Goal: Information Seeking & Learning: Understand process/instructions

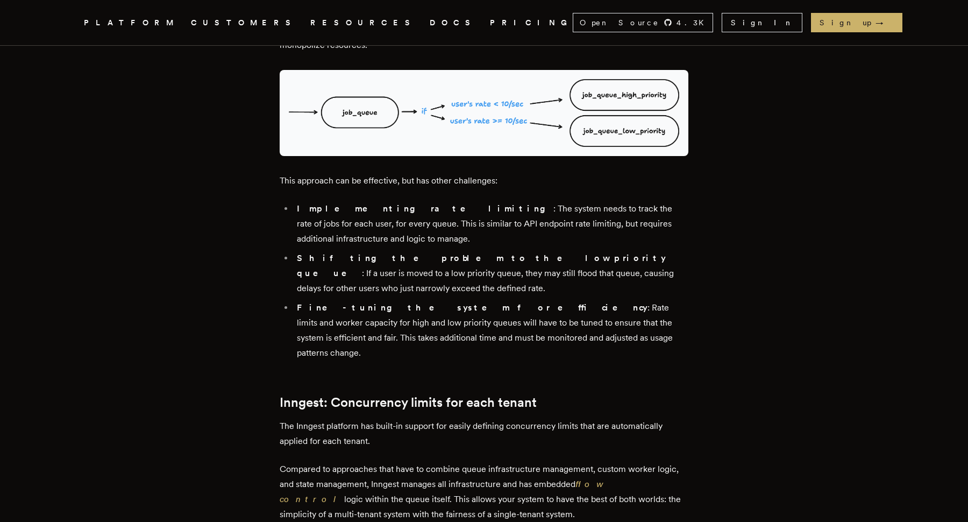
scroll to position [2317, 0]
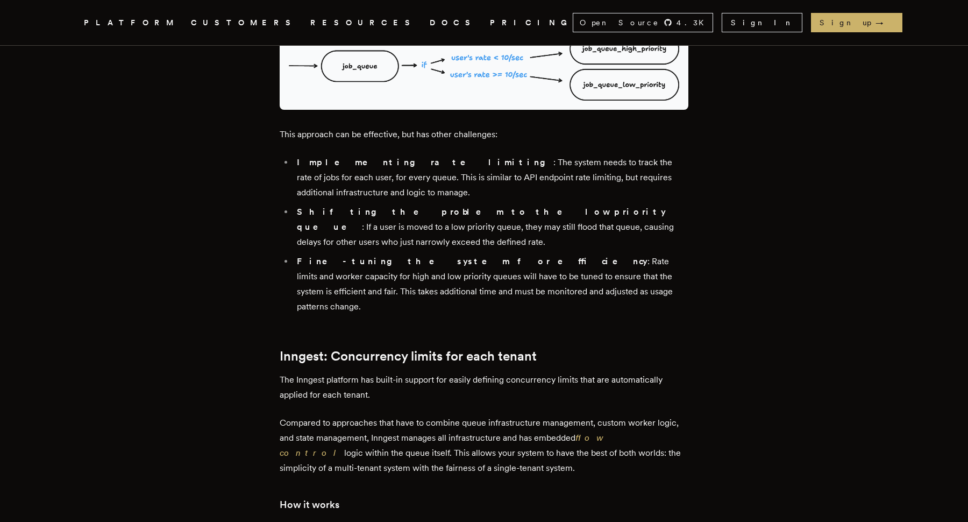
click at [763, 8] on nav "Inngest .cls-1 { fill: #FAFAF9; } PLATFORM CUSTOMERS RESOURCES DOCS PRICING Ope…" at bounding box center [484, 22] width 861 height 45
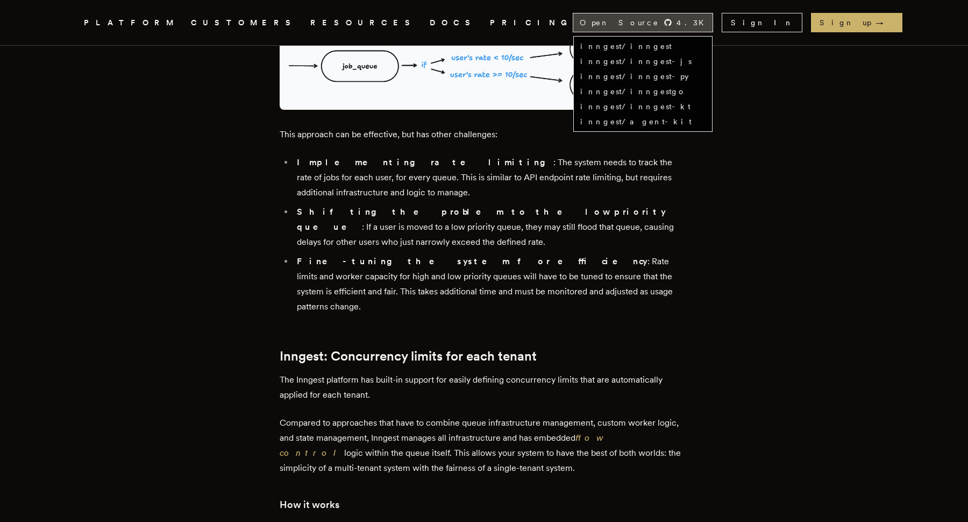
click at [713, 17] on div "Open Source 4.3 K" at bounding box center [642, 22] width 139 height 18
click at [672, 49] on link "inngest/inngest" at bounding box center [625, 46] width 91 height 9
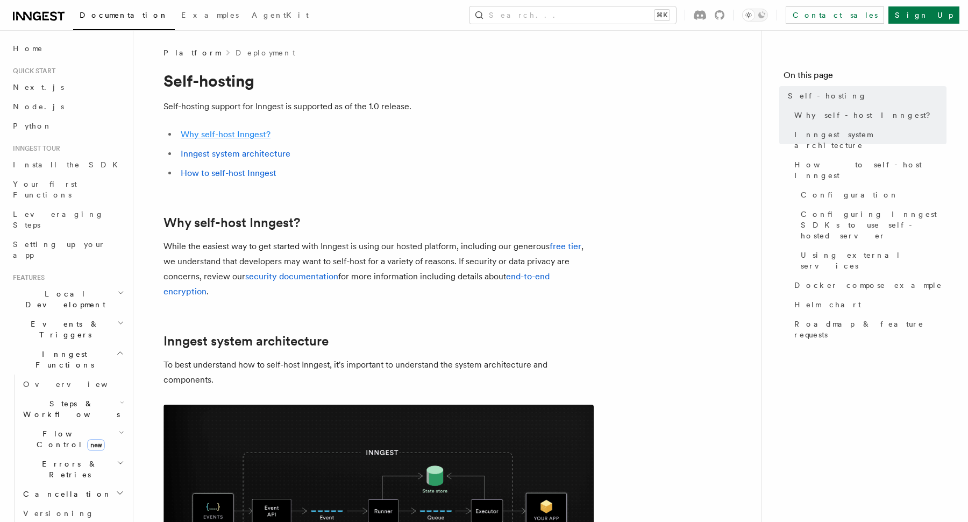
click at [255, 134] on link "Why self-host Inngest?" at bounding box center [226, 134] width 90 height 10
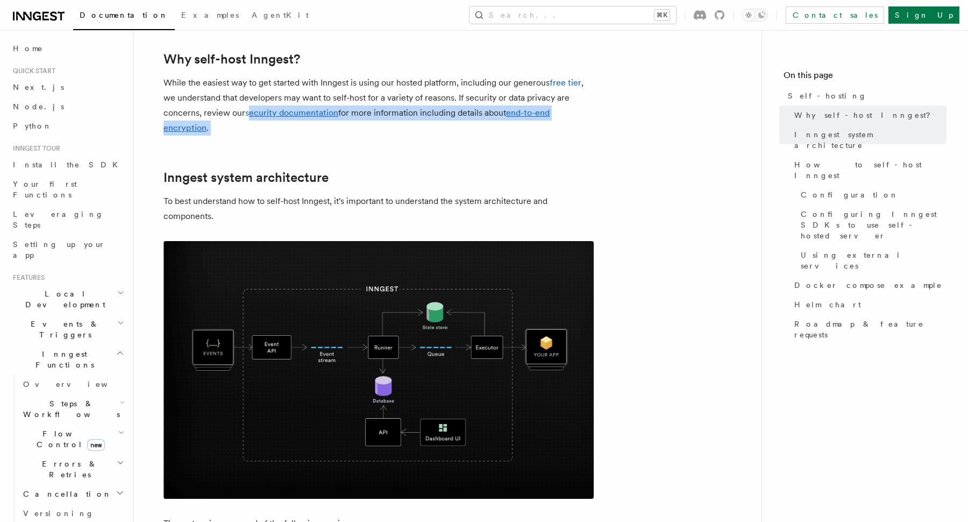
drag, startPoint x: 250, startPoint y: 104, endPoint x: 252, endPoint y: 140, distance: 36.6
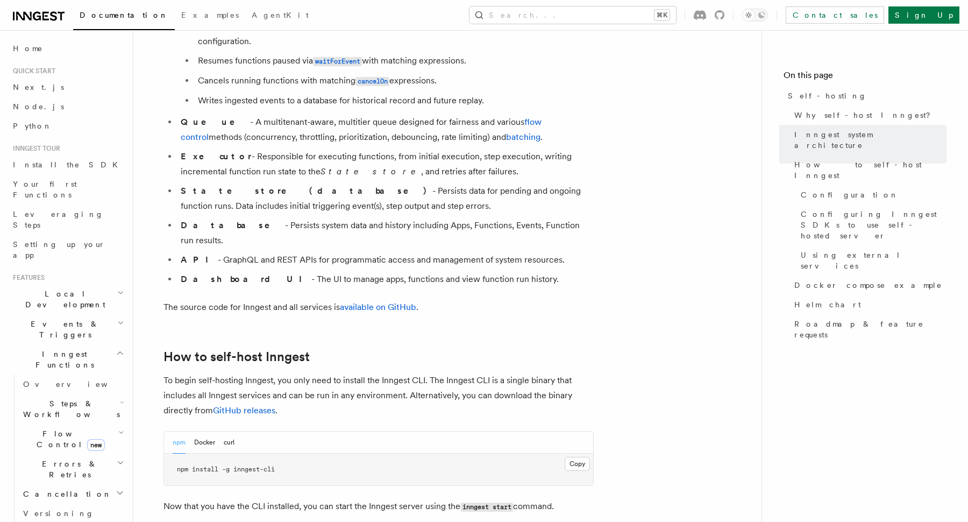
scroll to position [978, 0]
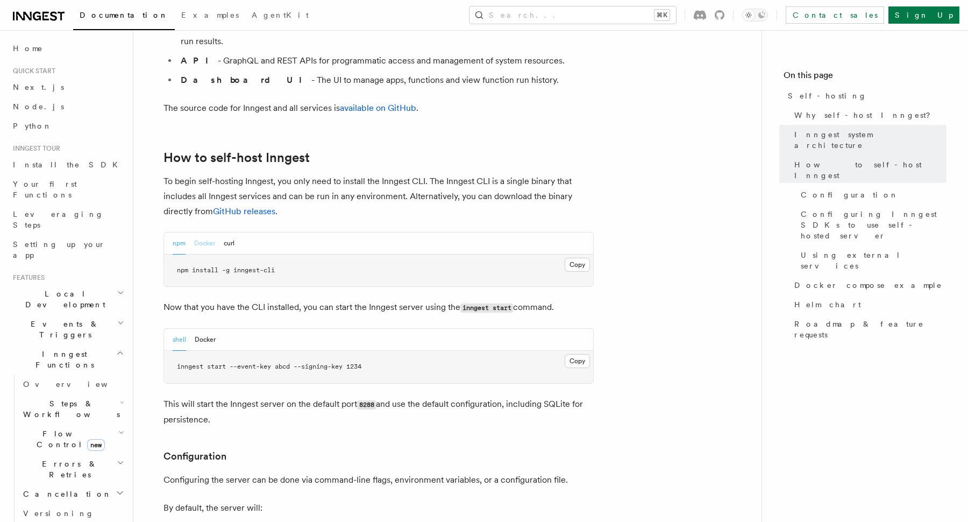
click at [214, 232] on button "Docker" at bounding box center [204, 243] width 21 height 22
click at [179, 232] on button "npm" at bounding box center [179, 243] width 13 height 22
click at [181, 232] on button "npm" at bounding box center [179, 243] width 13 height 22
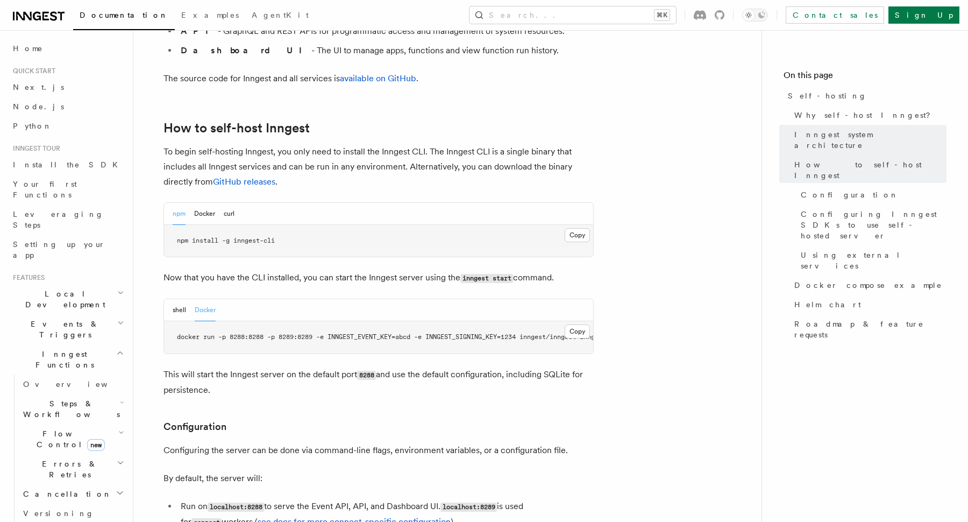
scroll to position [1012, 0]
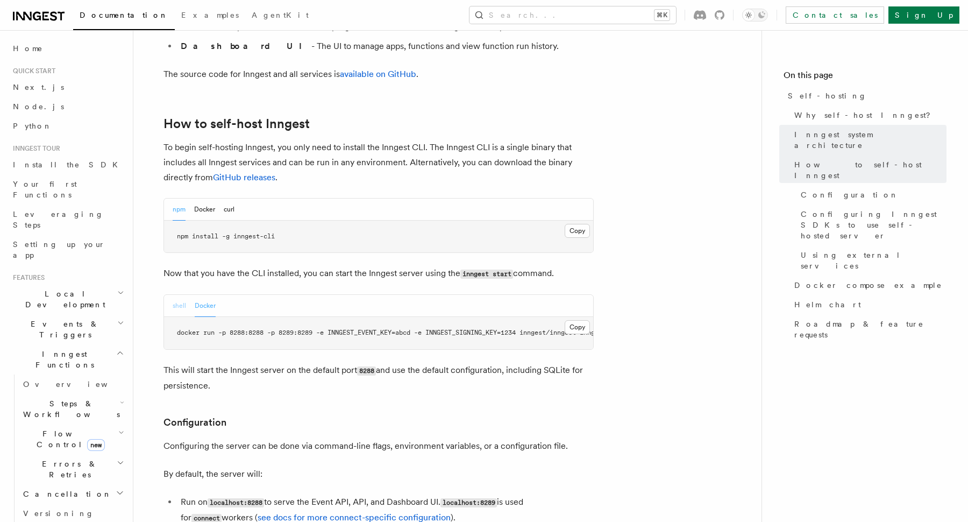
click at [176, 295] on button "shell" at bounding box center [179, 306] width 13 height 22
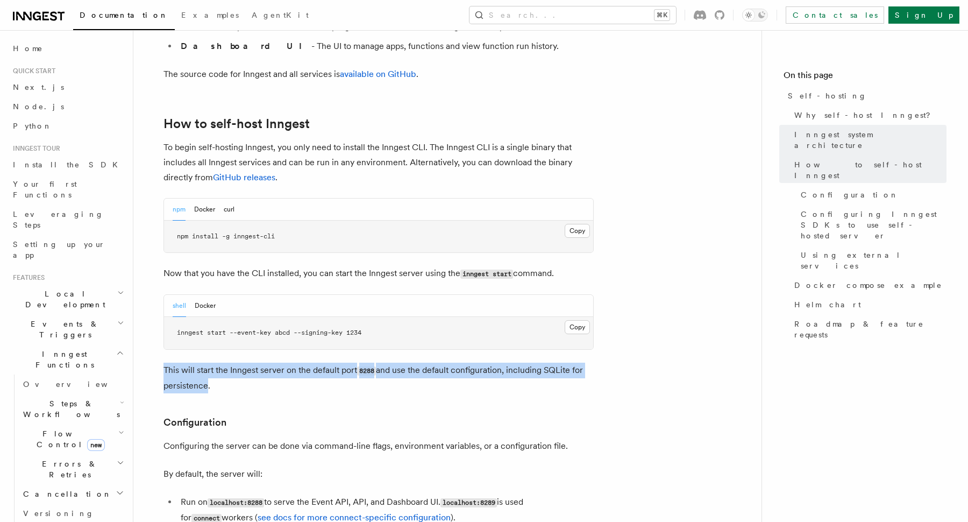
drag, startPoint x: 200, startPoint y: 327, endPoint x: 205, endPoint y: 350, distance: 23.1
click at [205, 363] on p "This will start the Inngest server on the default port 8288 and use the default…" at bounding box center [379, 378] width 430 height 31
drag, startPoint x: 210, startPoint y: 363, endPoint x: 211, endPoint y: 321, distance: 42.5
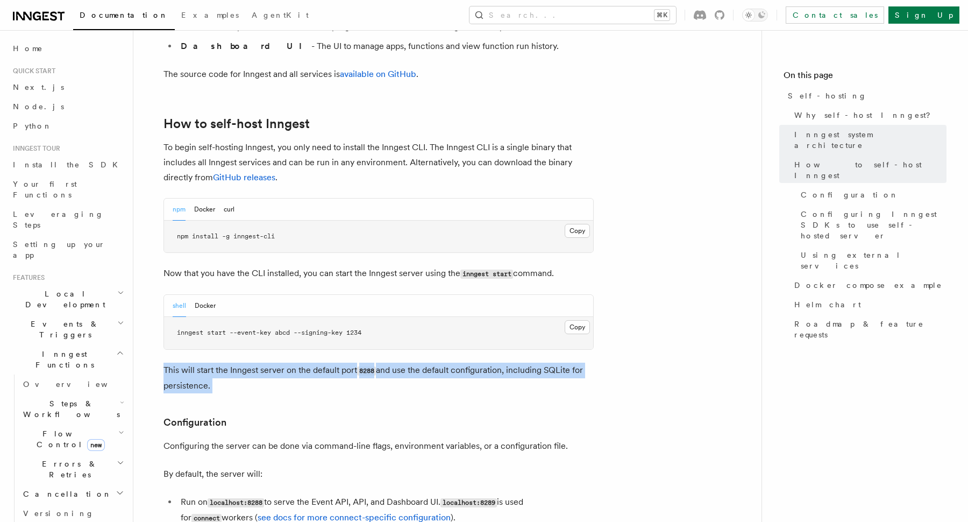
drag, startPoint x: 211, startPoint y: 321, endPoint x: 215, endPoint y: 349, distance: 28.8
click at [215, 363] on p "This will start the Inngest server on the default port 8288 and use the default…" at bounding box center [379, 378] width 430 height 31
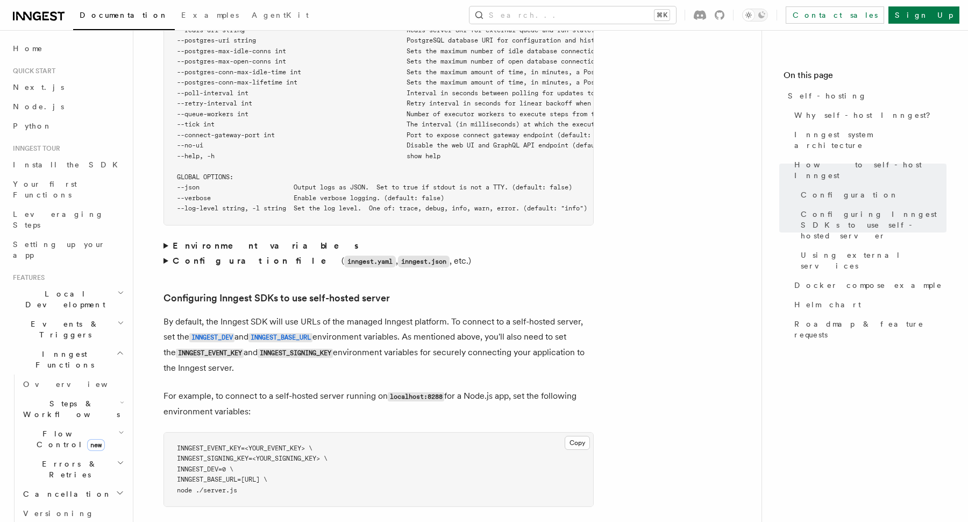
scroll to position [2321, 0]
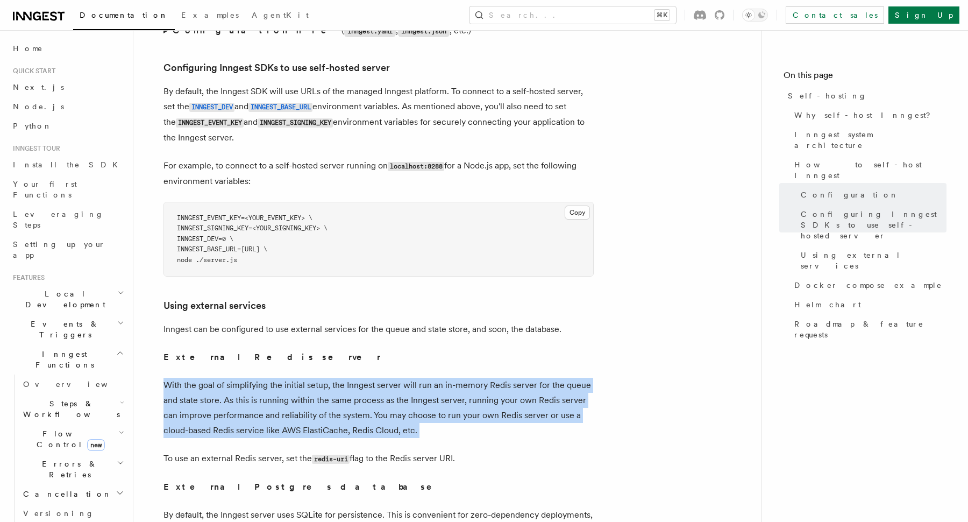
drag, startPoint x: 221, startPoint y: 349, endPoint x: 230, endPoint y: 406, distance: 58.4
click at [230, 406] on article "Platform Deployment Self-hosting Self-hosting support for Inngest is supported …" at bounding box center [448, 26] width 594 height 4598
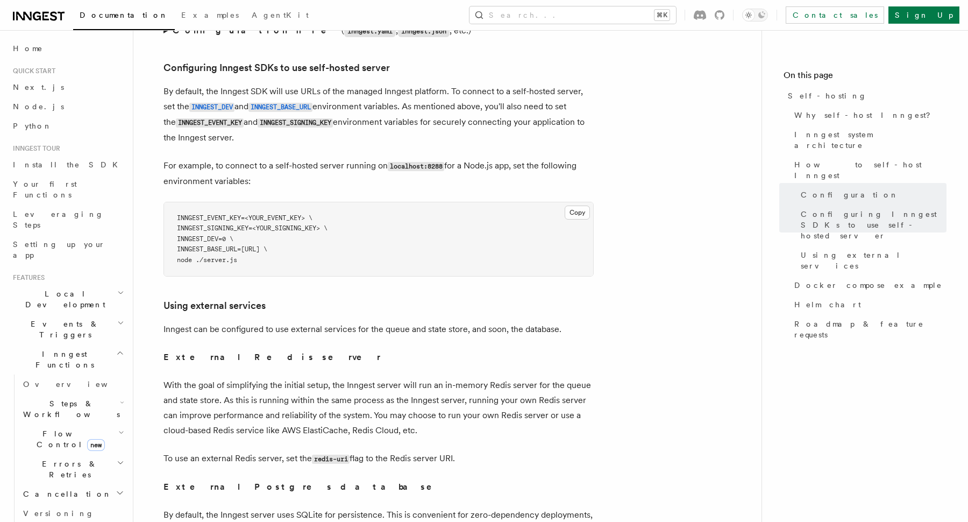
click at [230, 406] on article "Platform Deployment Self-hosting Self-hosting support for Inngest is supported …" at bounding box center [448, 26] width 594 height 4598
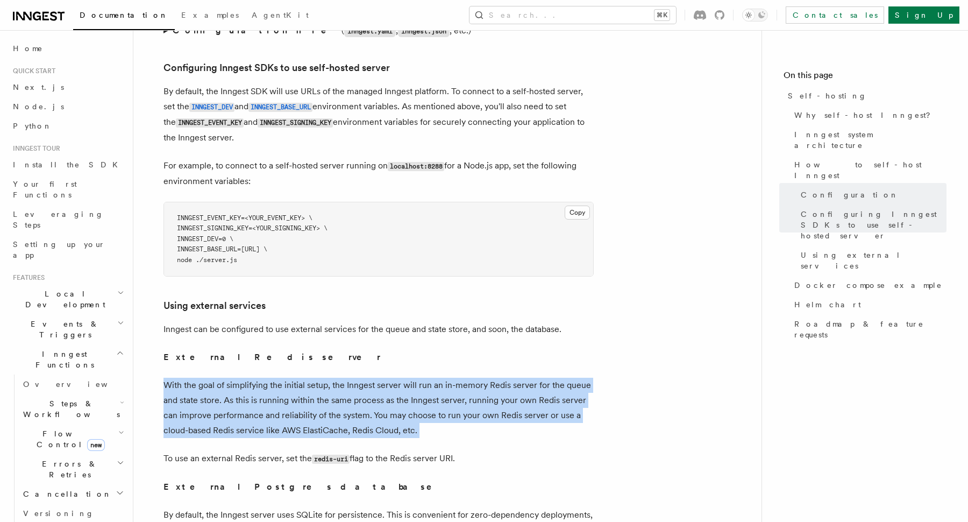
drag, startPoint x: 231, startPoint y: 344, endPoint x: 242, endPoint y: 402, distance: 59.6
click at [242, 402] on article "Platform Deployment Self-hosting Self-hosting support for Inngest is supported …" at bounding box center [448, 26] width 594 height 4598
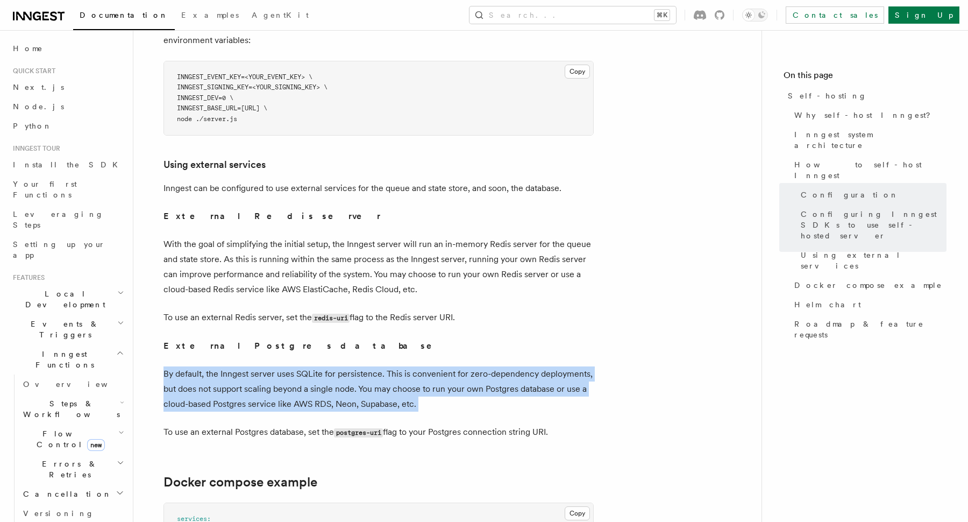
drag, startPoint x: 241, startPoint y: 329, endPoint x: 245, endPoint y: 374, distance: 44.8
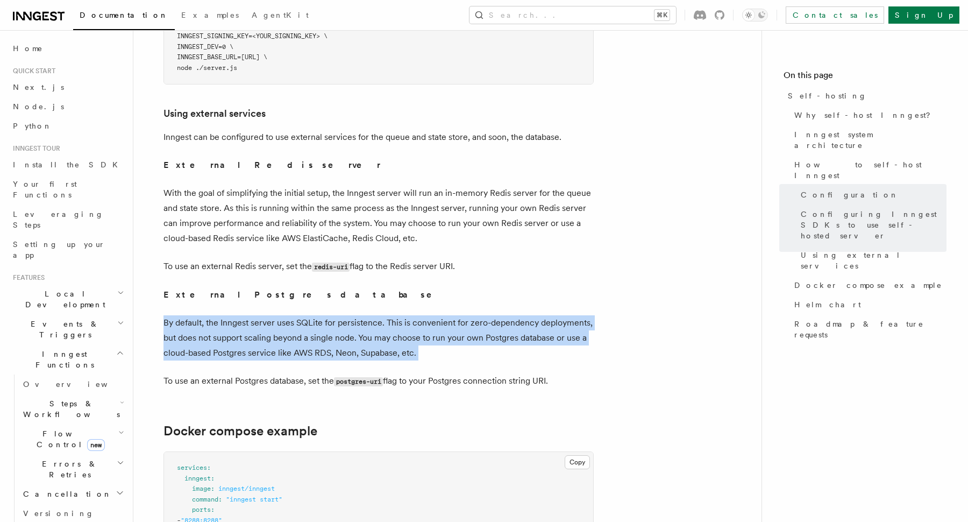
scroll to position [2533, 0]
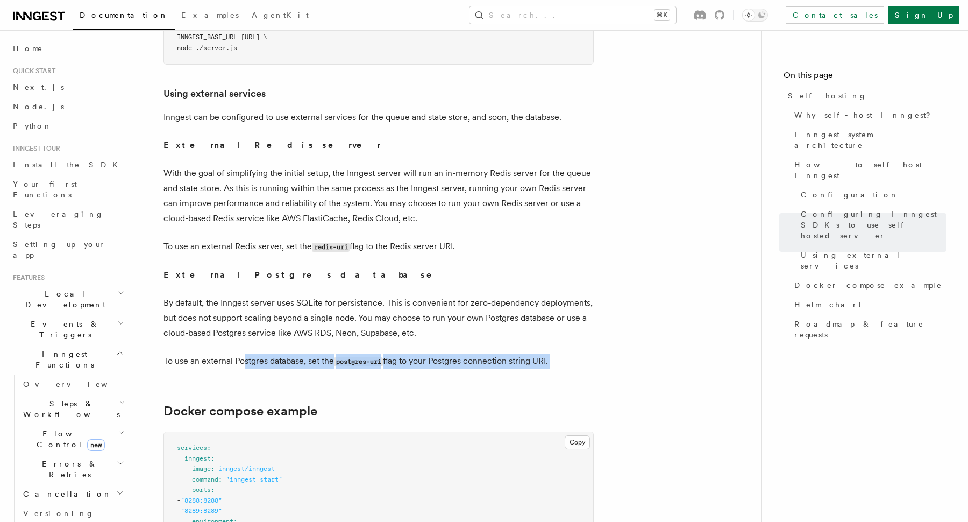
drag, startPoint x: 245, startPoint y: 323, endPoint x: 245, endPoint y: 346, distance: 23.1
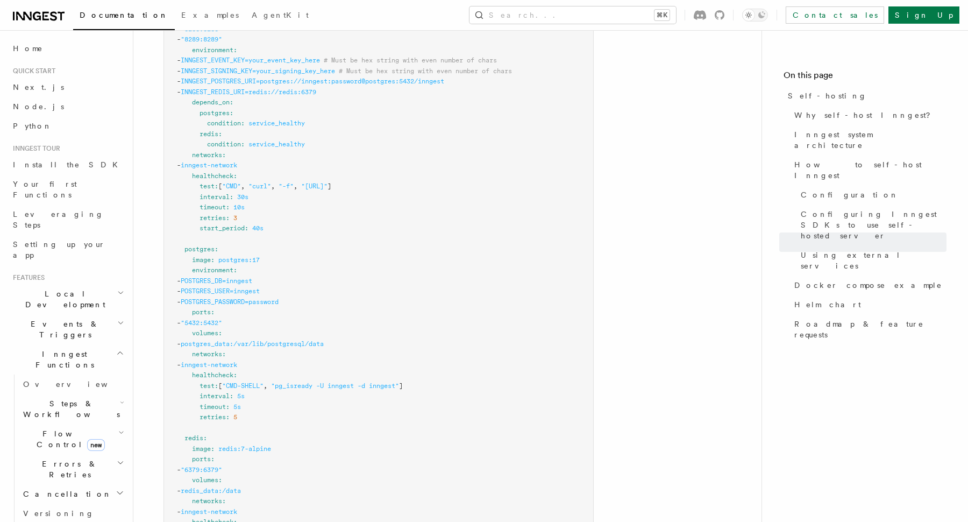
scroll to position [3004, 0]
click at [90, 284] on h2 "Local Development" at bounding box center [68, 299] width 118 height 30
click at [89, 314] on h2 "Events & Triggers" at bounding box center [68, 329] width 118 height 30
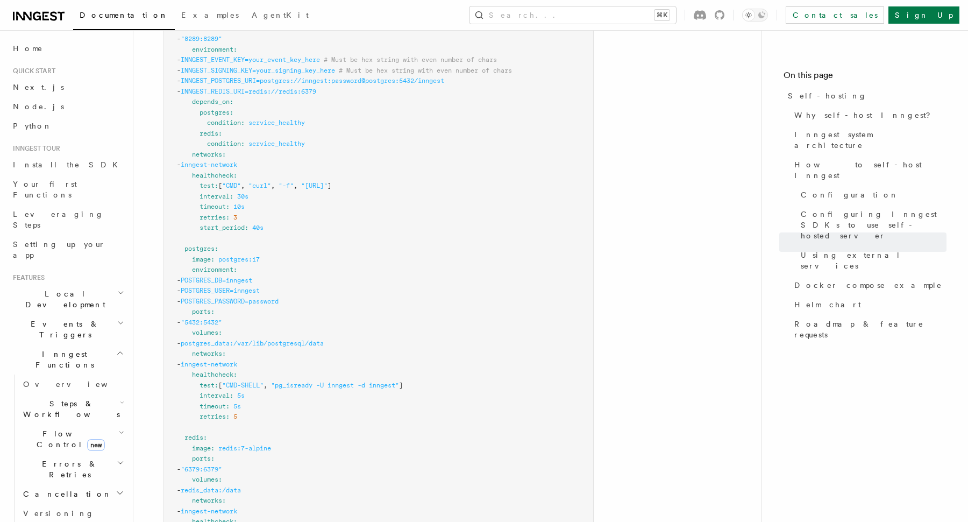
click at [86, 344] on h2 "Inngest Functions" at bounding box center [68, 359] width 118 height 30
click at [84, 398] on span "Steps & Workflows" at bounding box center [69, 409] width 101 height 22
click at [83, 424] on link "Overview" at bounding box center [77, 433] width 97 height 19
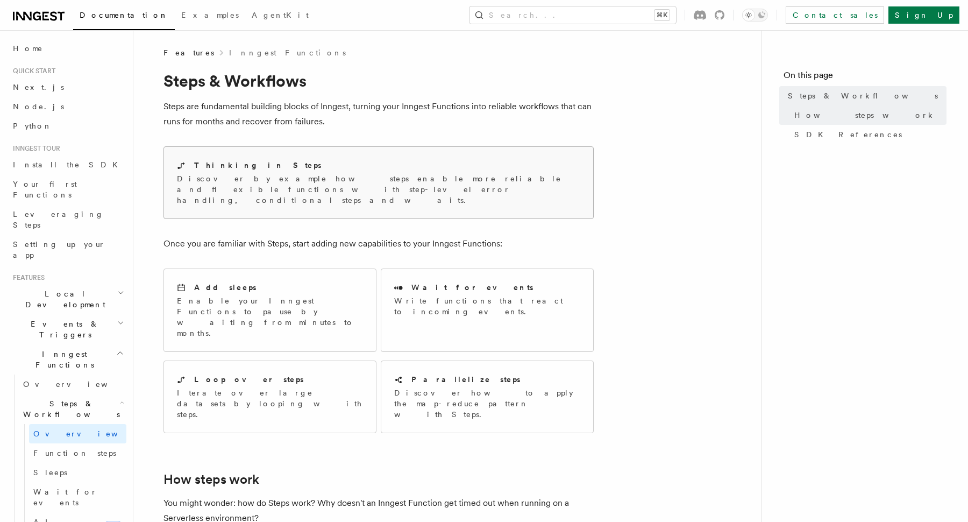
click at [228, 175] on p "Discover by example how steps enable more reliable and flexible functions with …" at bounding box center [378, 189] width 403 height 32
click at [413, 374] on div "Parallelize steps" at bounding box center [487, 379] width 186 height 11
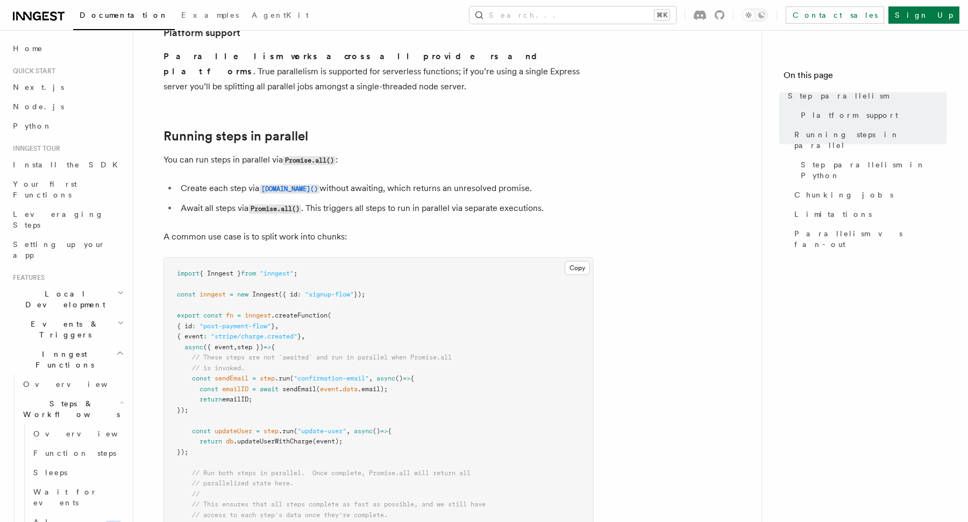
scroll to position [148, 0]
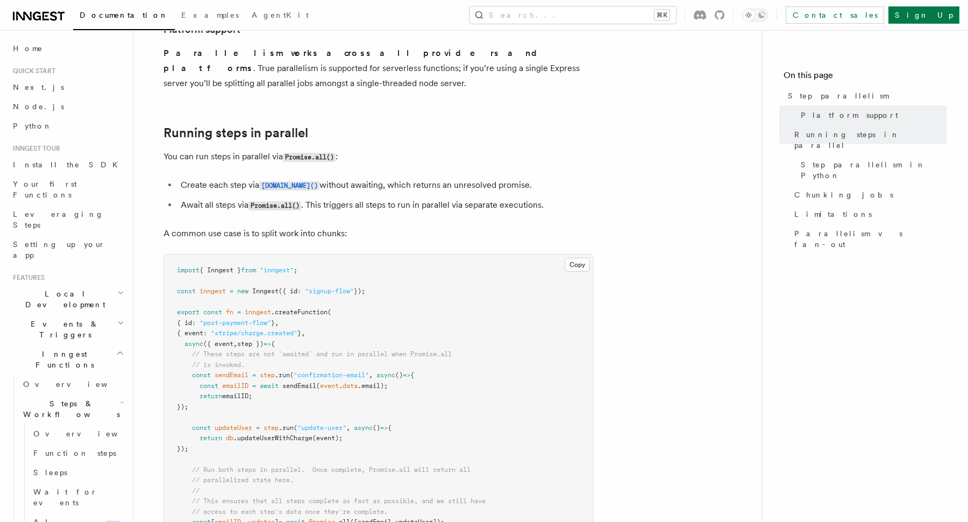
click at [412, 391] on pre "import { Inngest } from "inngest" ; const inngest = new Inngest ({ id : "signup…" at bounding box center [378, 417] width 429 height 326
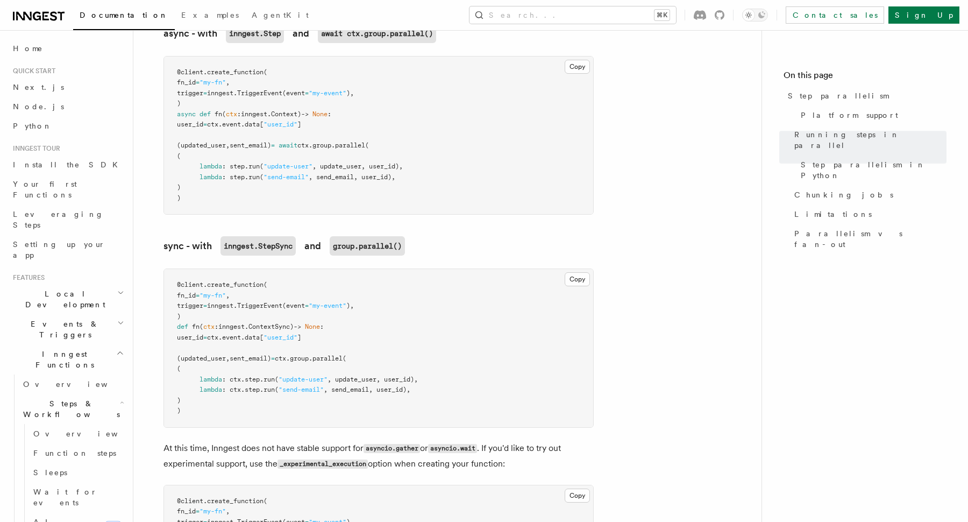
scroll to position [848, 0]
